Goal: Register for event/course

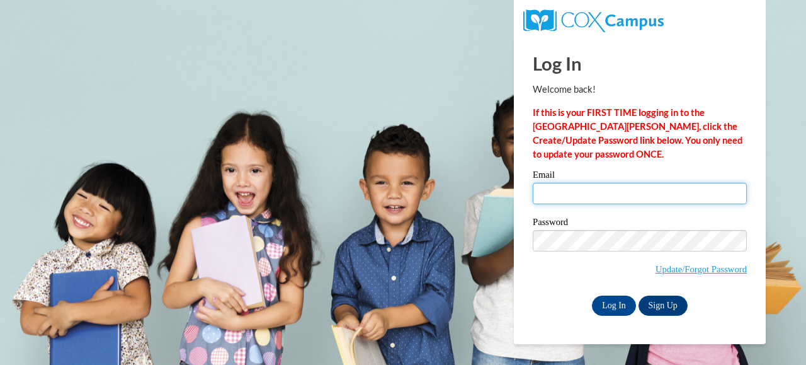
click at [571, 192] on input "Email" at bounding box center [640, 193] width 214 height 21
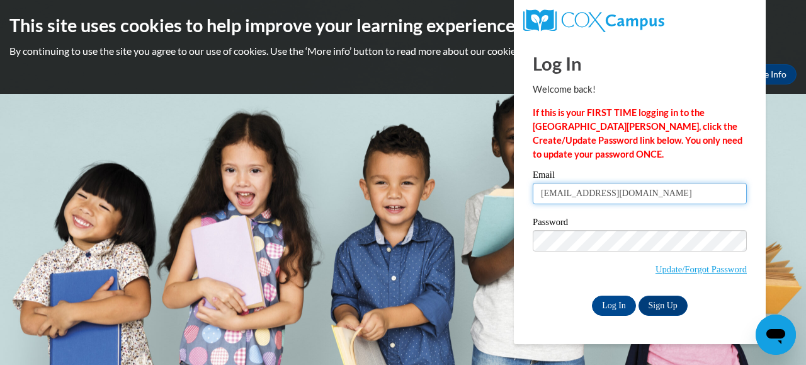
type input "nkeller@horicon.k12.wi.us"
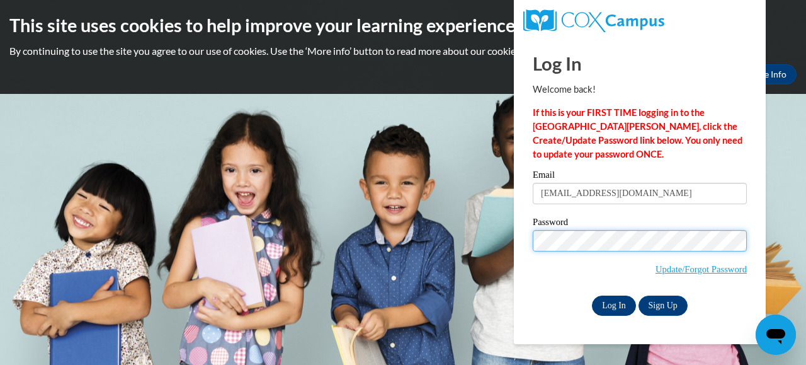
click at [604, 304] on input "Log In" at bounding box center [614, 305] width 44 height 20
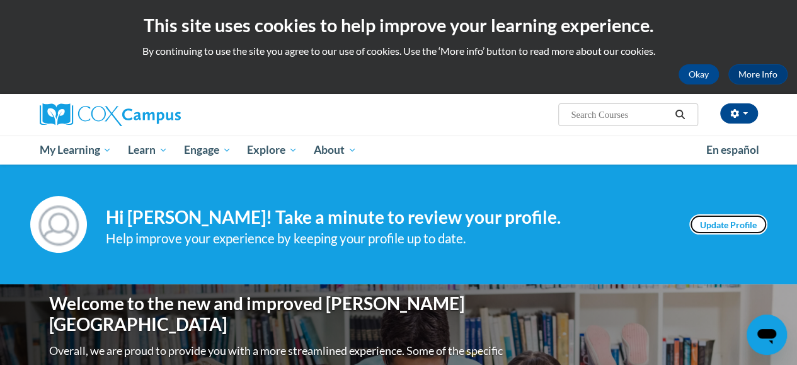
click at [716, 220] on link "Update Profile" at bounding box center [728, 224] width 78 height 20
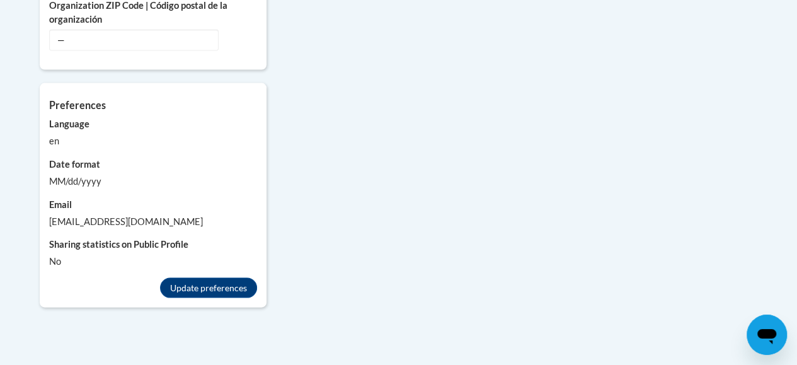
scroll to position [1197, 0]
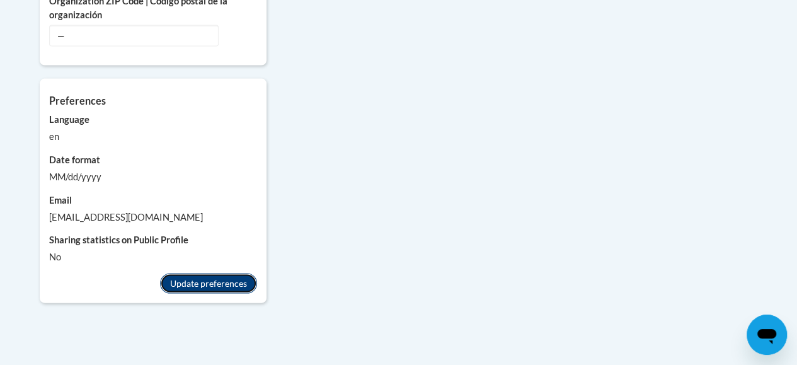
click at [234, 273] on button "Update preferences" at bounding box center [208, 283] width 97 height 20
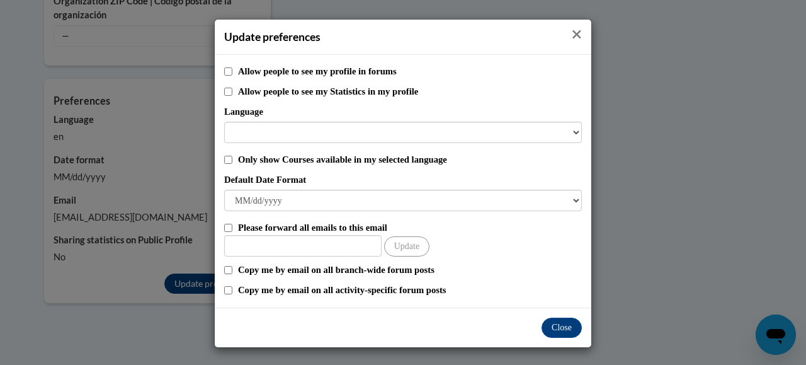
click at [573, 33] on icon "Close" at bounding box center [577, 34] width 8 height 8
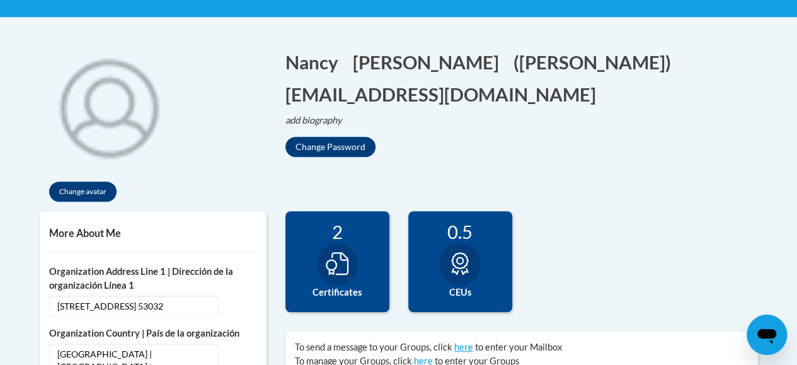
scroll to position [63, 0]
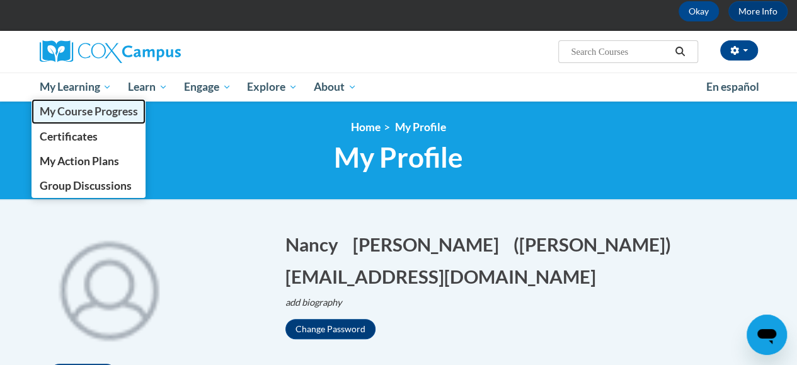
click at [79, 112] on span "My Course Progress" at bounding box center [88, 111] width 98 height 13
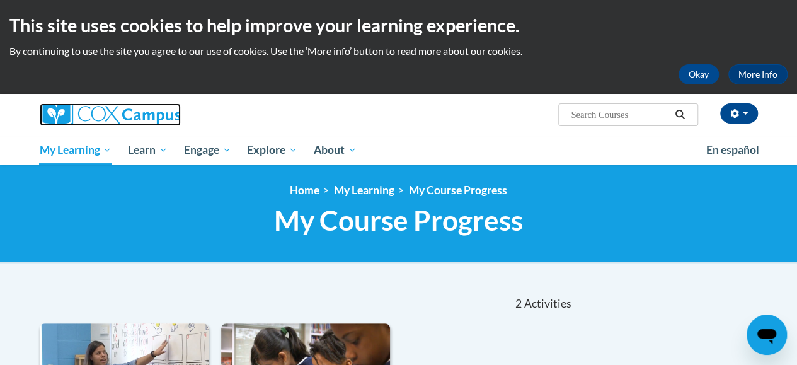
click at [95, 112] on img at bounding box center [110, 114] width 141 height 23
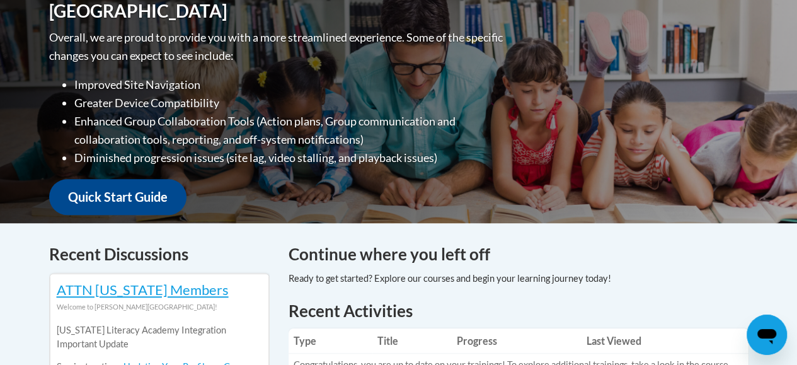
scroll to position [63, 0]
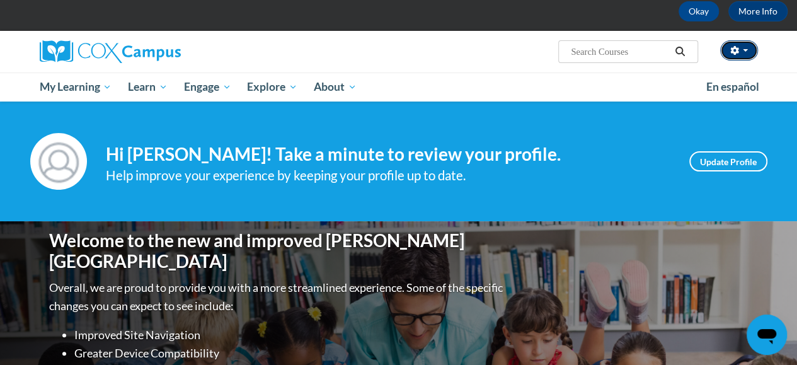
click at [742, 49] on button "button" at bounding box center [739, 50] width 38 height 20
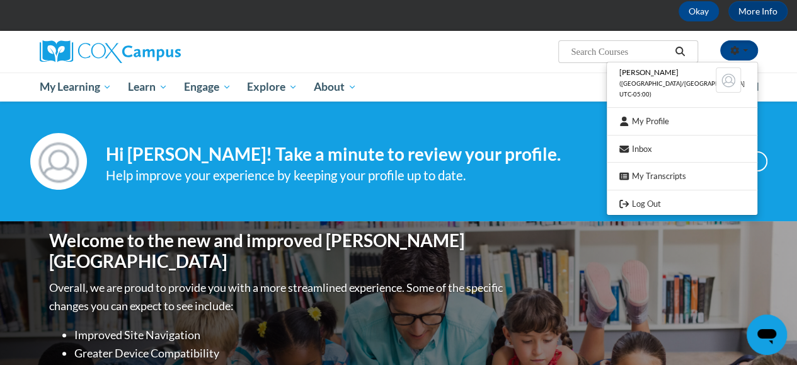
click at [478, 79] on ul "My Learning My Learning My Course Progress Certificates My Action Plans Group D…" at bounding box center [365, 86] width 667 height 29
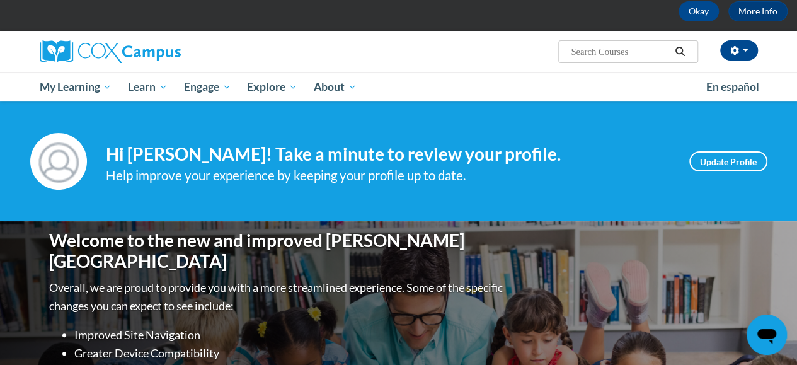
click at [577, 47] on input "Search..." at bounding box center [620, 51] width 101 height 15
type input "vocabulary instruction"
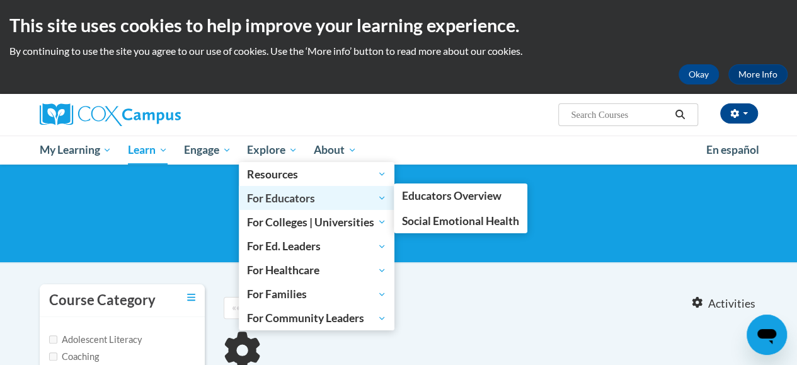
type input "vocabulary instruction"
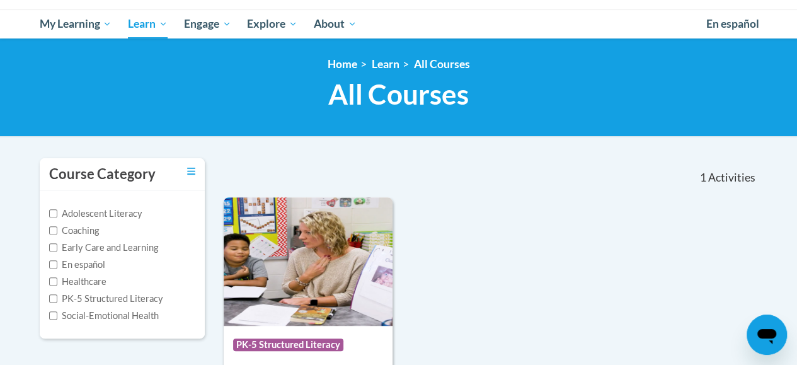
scroll to position [252, 0]
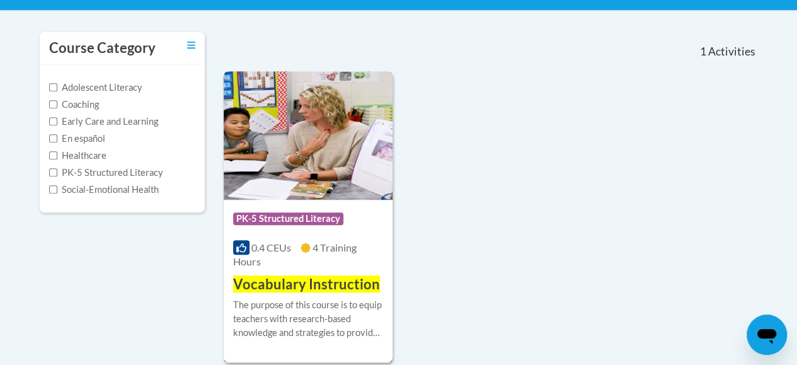
click at [270, 248] on span "0.4 CEUs" at bounding box center [271, 247] width 40 height 12
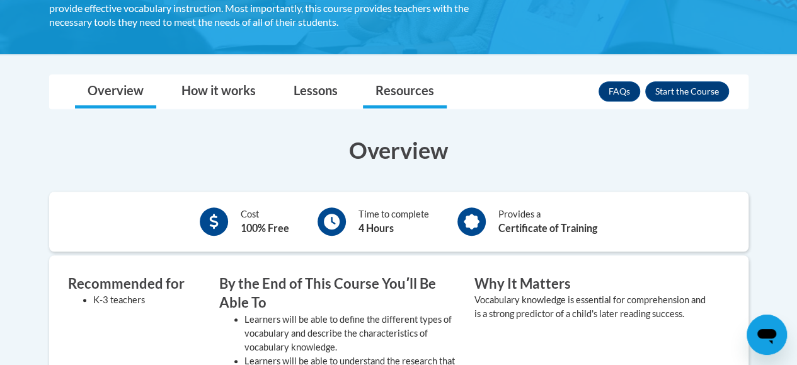
scroll to position [315, 0]
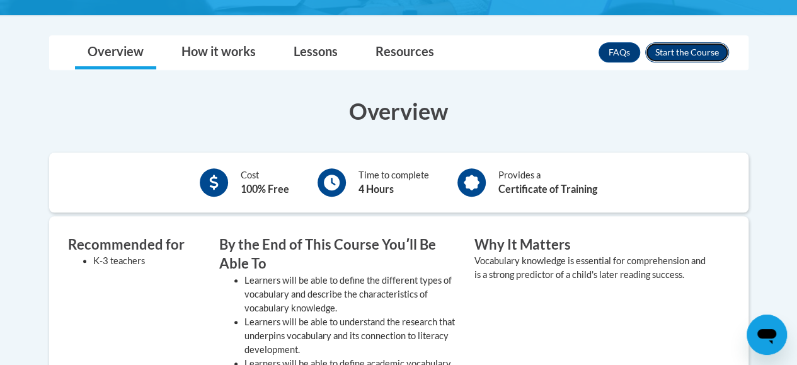
click at [702, 54] on button "Enroll" at bounding box center [687, 52] width 84 height 20
